Goal: Transaction & Acquisition: Purchase product/service

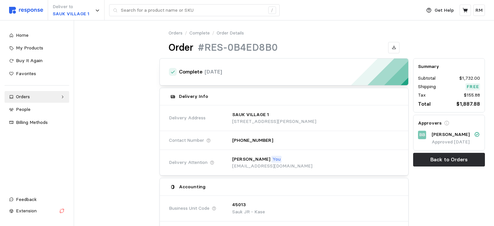
scroll to position [326, 0]
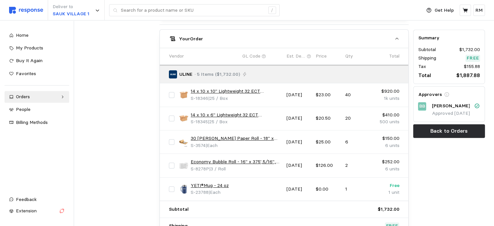
click at [39, 10] on img at bounding box center [26, 10] width 34 height 7
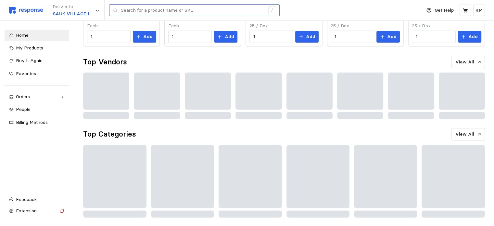
scroll to position [184, 0]
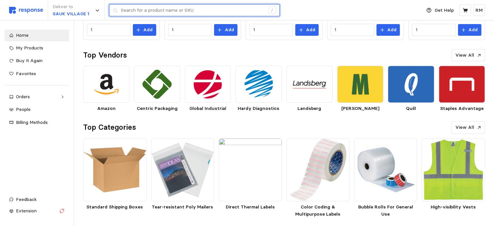
click at [190, 8] on input "text" at bounding box center [193, 11] width 144 height 12
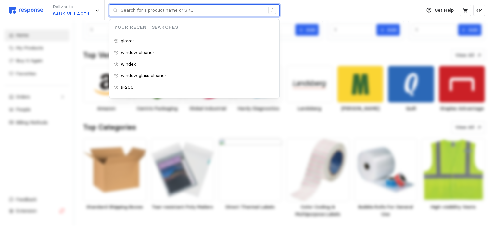
paste input "14x6x8"
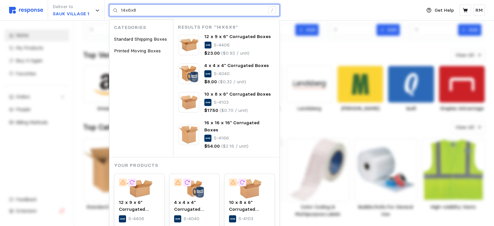
type input "14x6x8"
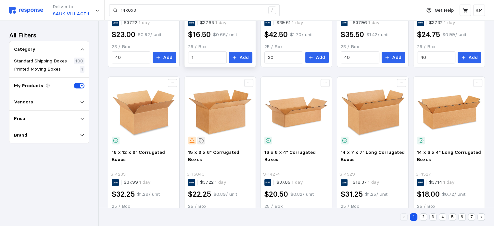
scroll to position [312, 0]
click at [52, 102] on div "Vendors" at bounding box center [49, 102] width 71 height 7
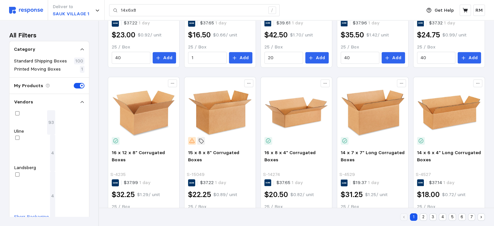
click at [16, 178] on div at bounding box center [31, 195] width 35 height 35
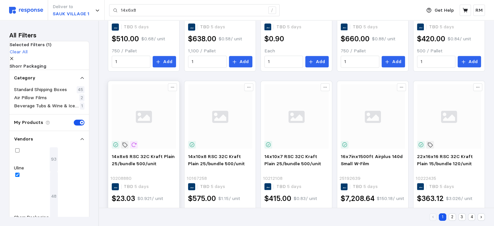
scroll to position [340, 0]
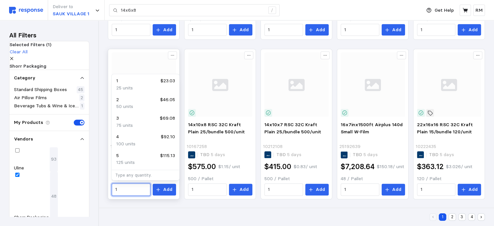
click at [125, 188] on input "1" at bounding box center [130, 190] width 31 height 12
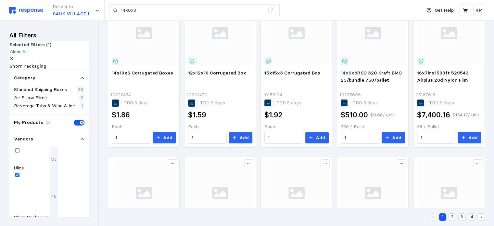
scroll to position [75, 0]
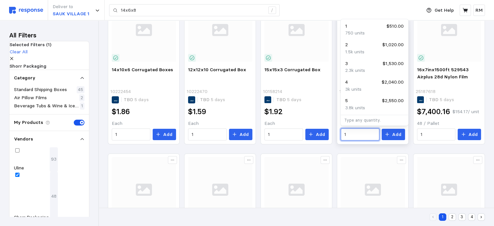
click at [349, 131] on input "1" at bounding box center [360, 135] width 31 height 12
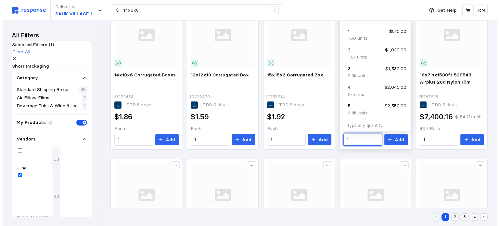
scroll to position [70, 0]
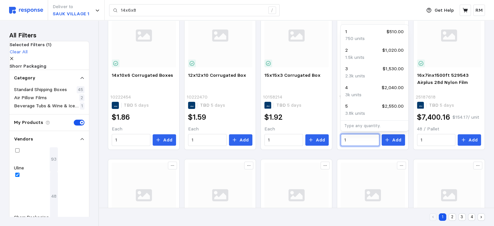
click at [352, 90] on div "4 $2,040.00" at bounding box center [375, 87] width 59 height 7
type input "4"
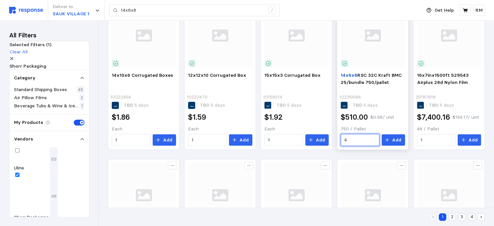
click at [355, 135] on input "4" at bounding box center [360, 140] width 31 height 12
click at [365, 139] on input "4" at bounding box center [360, 140] width 31 height 12
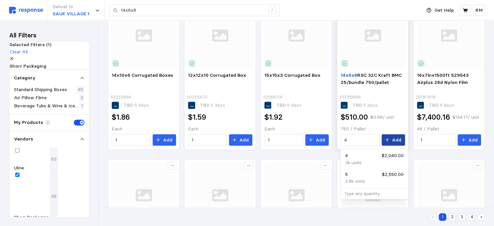
click at [398, 137] on p "Add" at bounding box center [396, 140] width 9 height 7
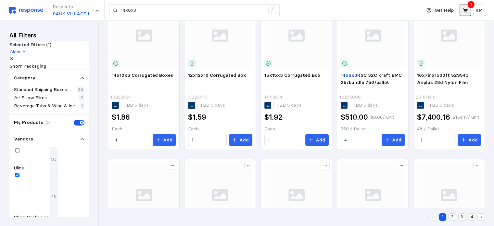
click at [467, 10] on icon at bounding box center [465, 10] width 5 height 5
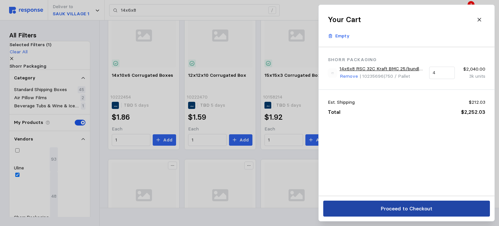
click at [429, 209] on p "Proceed to Checkout" at bounding box center [407, 208] width 52 height 8
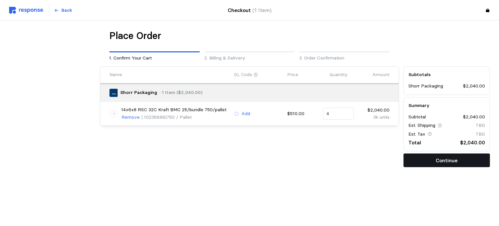
click at [450, 162] on p "Continue" at bounding box center [447, 160] width 22 height 8
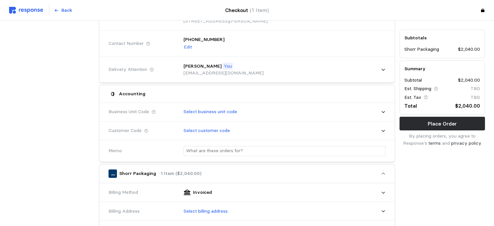
scroll to position [81, 0]
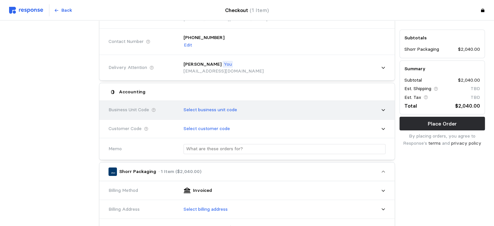
click at [350, 102] on div "Select business unit code" at bounding box center [282, 110] width 207 height 16
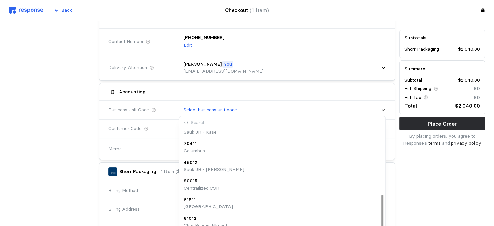
scroll to position [177, 0]
click at [296, 165] on div "45012 Sauk JR - [PERSON_NAME]" at bounding box center [282, 167] width 197 height 14
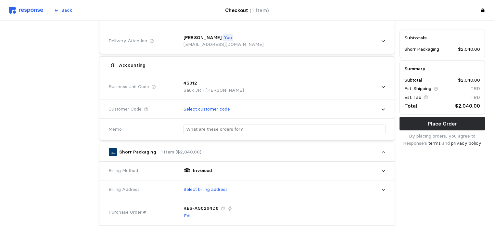
scroll to position [108, 0]
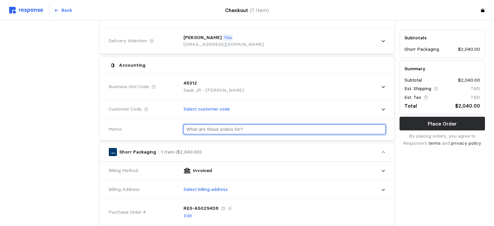
click at [268, 131] on input "text" at bounding box center [284, 129] width 197 height 9
type input "Kase"
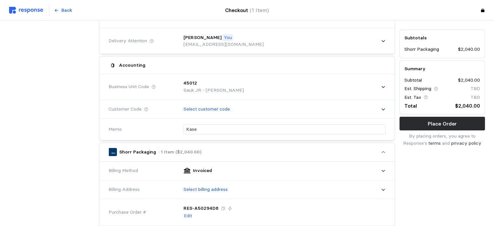
click at [449, 161] on div "Subtotals Shorr Packaging $2,040.00 Summary Subtotal $2,040.00 Est. Shipping TB…" at bounding box center [443, 187] width 90 height 462
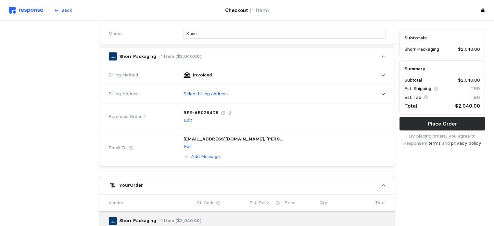
scroll to position [205, 0]
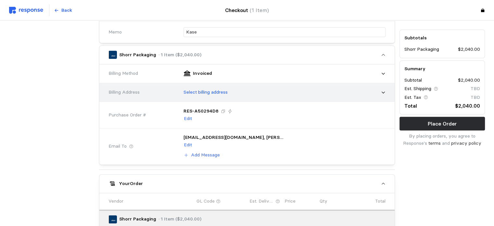
click at [358, 94] on div "Select billing address" at bounding box center [282, 92] width 207 height 16
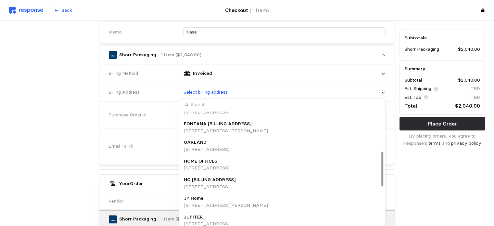
scroll to position [156, 0]
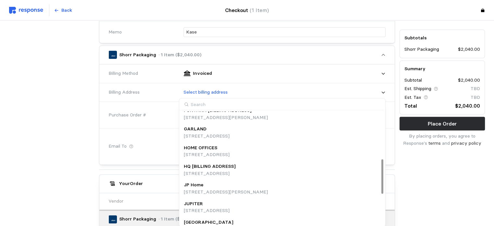
click at [236, 166] on div "HQ [BILLING ADDRESS]" at bounding box center [210, 166] width 52 height 7
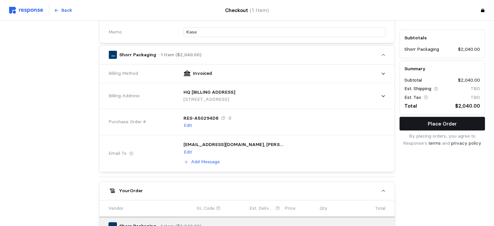
click at [433, 128] on button "Place Order" at bounding box center [443, 124] width 86 height 14
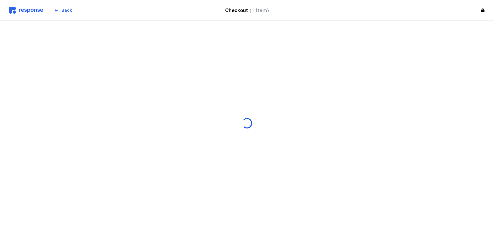
scroll to position [0, 0]
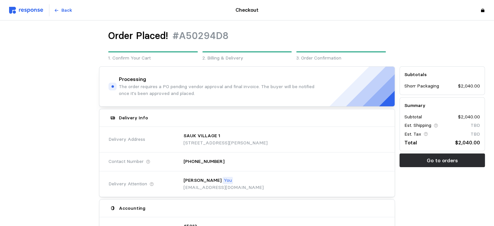
click at [33, 12] on img at bounding box center [26, 10] width 34 height 7
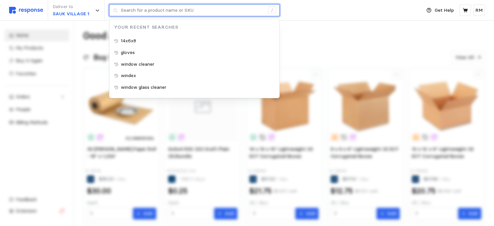
click at [194, 10] on input "text" at bounding box center [193, 11] width 144 height 12
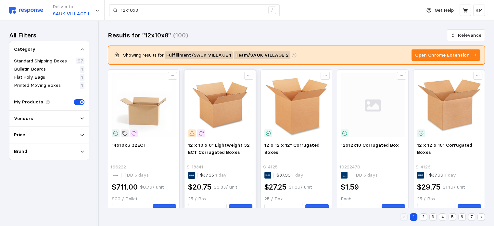
drag, startPoint x: 254, startPoint y: 168, endPoint x: 231, endPoint y: 89, distance: 82.0
click at [231, 89] on div "12 x 10 x 8" Lightweight 32 ECT Corrugated Boxes S-18341 $37.65 1 day $20.75 $0…" at bounding box center [220, 144] width 72 height 151
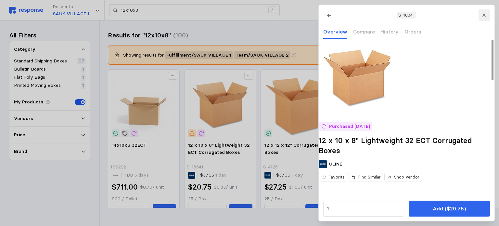
click at [482, 17] on icon at bounding box center [484, 15] width 5 height 5
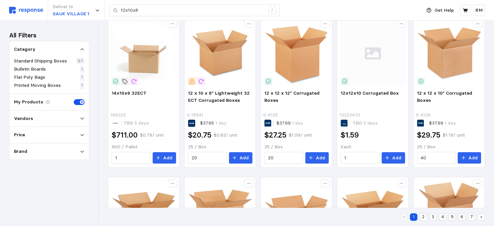
scroll to position [53, 0]
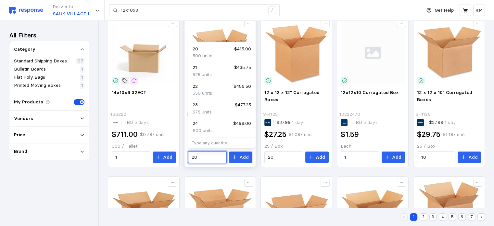
click at [207, 156] on input "20" at bounding box center [207, 157] width 31 height 12
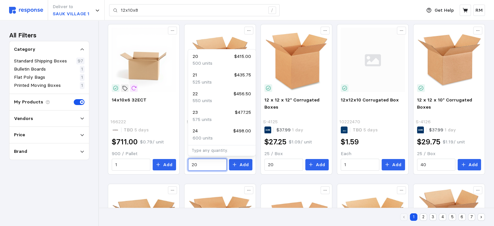
scroll to position [45, 0]
click at [204, 60] on p "500 units" at bounding box center [203, 63] width 20 height 7
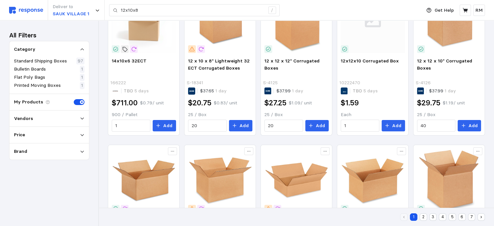
scroll to position [82, 0]
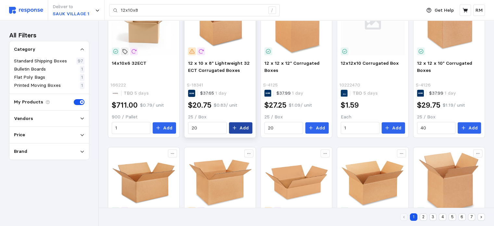
click at [241, 127] on p "Add" at bounding box center [244, 128] width 9 height 7
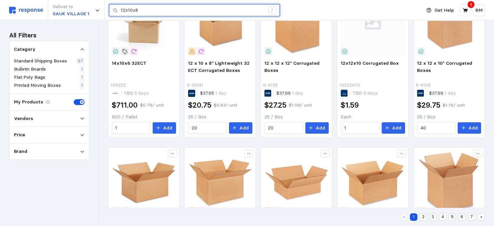
drag, startPoint x: 143, startPoint y: 12, endPoint x: 109, endPoint y: 8, distance: 34.4
click at [109, 8] on div "12x10x8 /" at bounding box center [194, 10] width 171 height 12
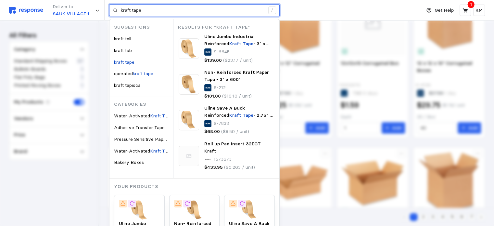
type input "kraft tape"
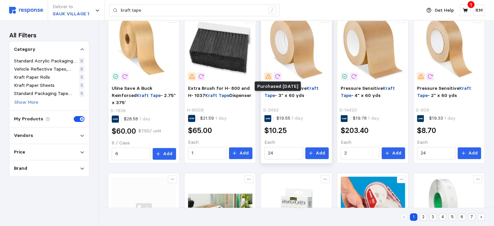
scroll to position [289, 0]
